Goal: Information Seeking & Learning: Check status

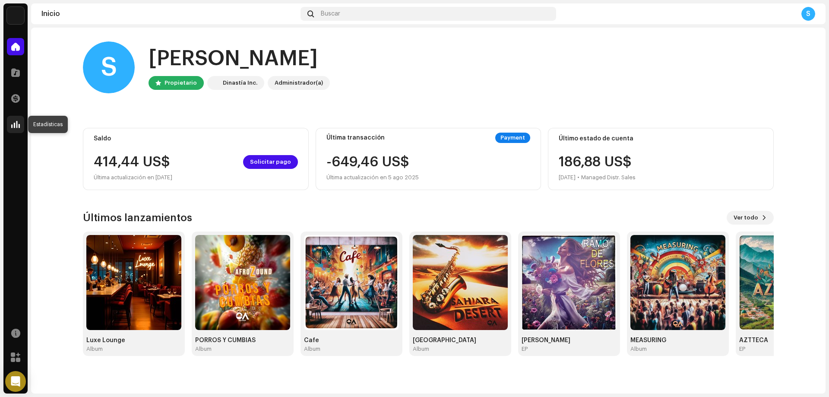
click at [11, 122] on span at bounding box center [15, 124] width 9 height 7
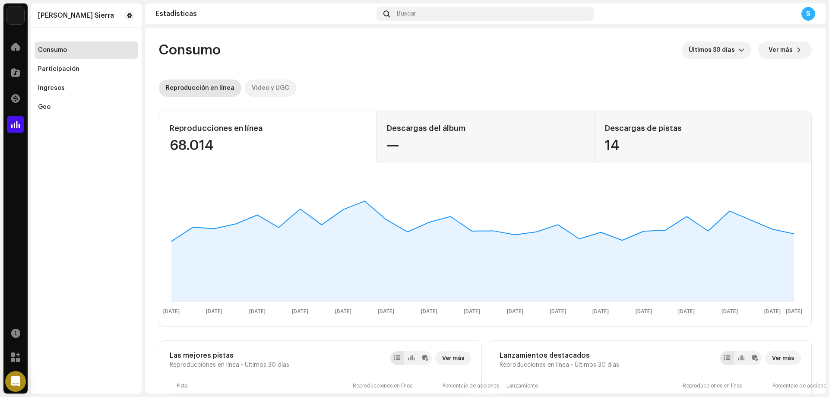
click at [245, 86] on p-tab "Video y UGC" at bounding box center [270, 87] width 51 height 17
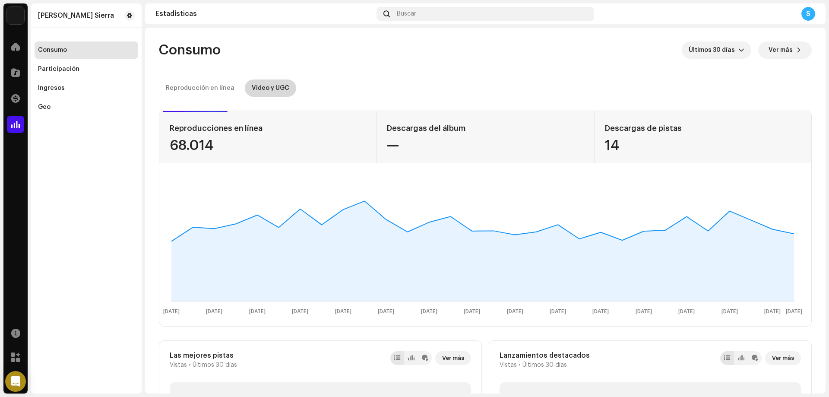
click at [276, 86] on div "Video y UGC" at bounding box center [271, 87] width 38 height 17
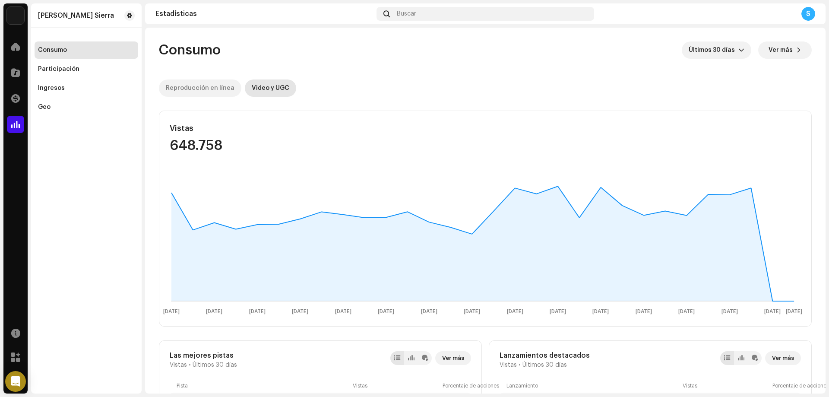
click at [213, 86] on div "Reproducción en línea" at bounding box center [200, 87] width 69 height 17
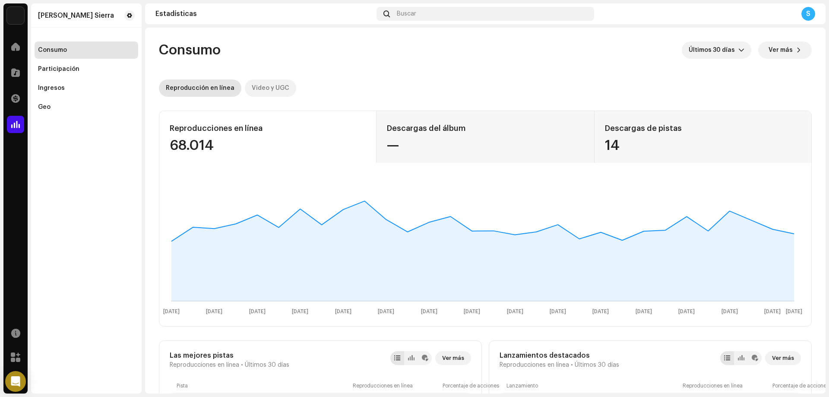
click at [276, 88] on div "Video y UGC" at bounding box center [271, 87] width 38 height 17
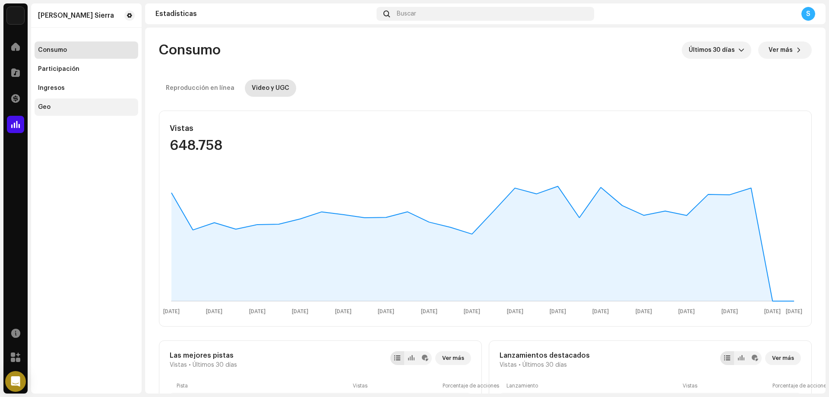
click at [54, 108] on div "Geo" at bounding box center [86, 107] width 97 height 7
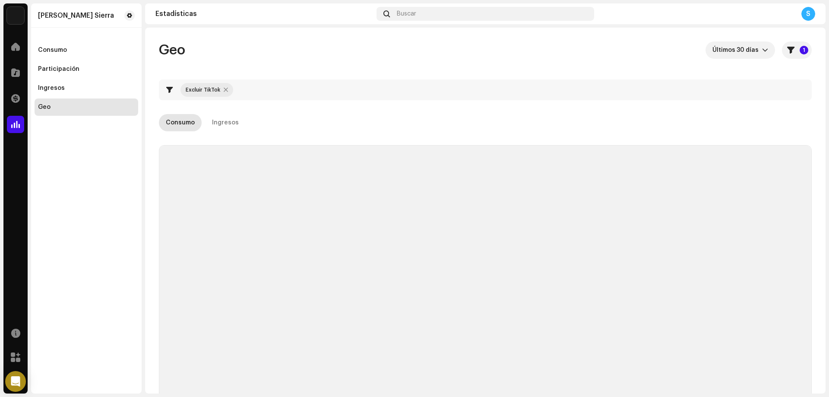
checkbox input "true"
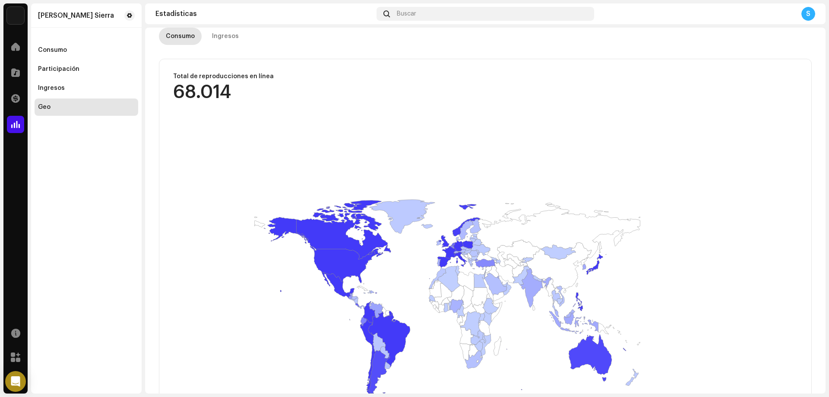
scroll to position [169, 0]
